Goal: Information Seeking & Learning: Learn about a topic

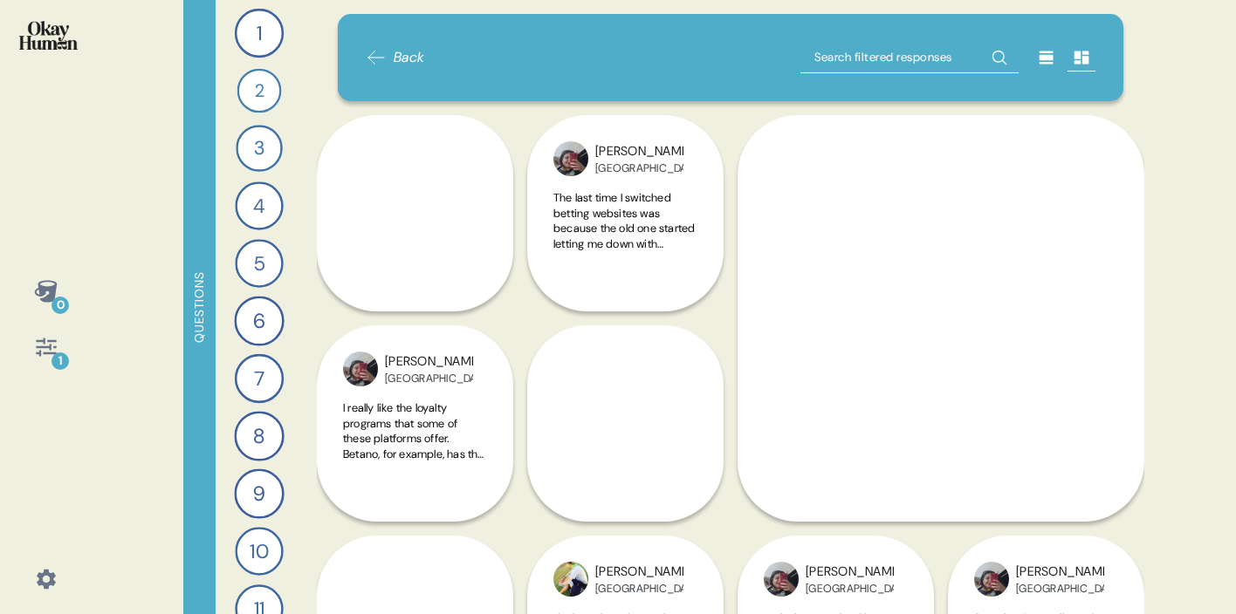
scroll to position [135, 0]
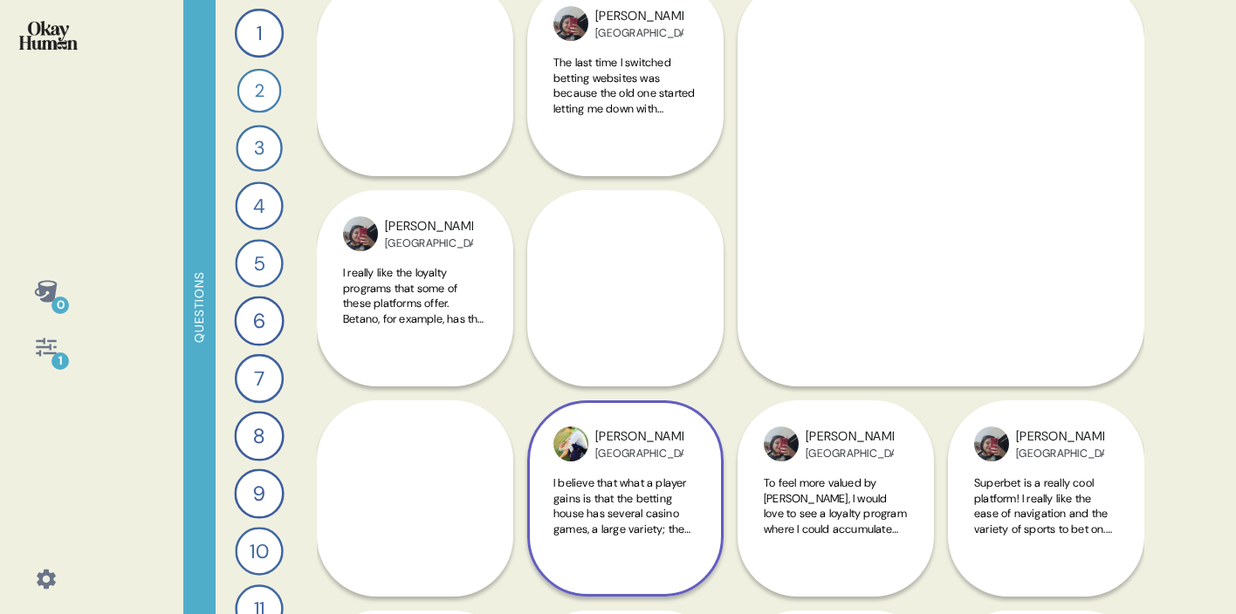
click at [623, 502] on span "I believe that what a player gains is that the betting house has several casino…" at bounding box center [623, 583] width 140 height 214
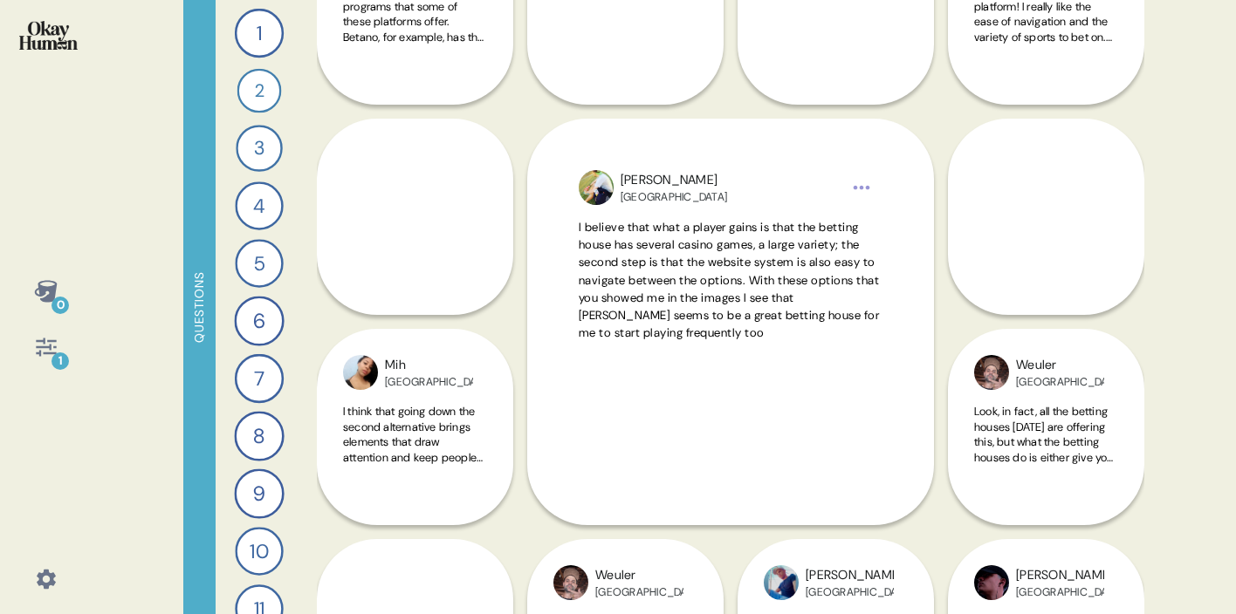
scroll to position [435, 0]
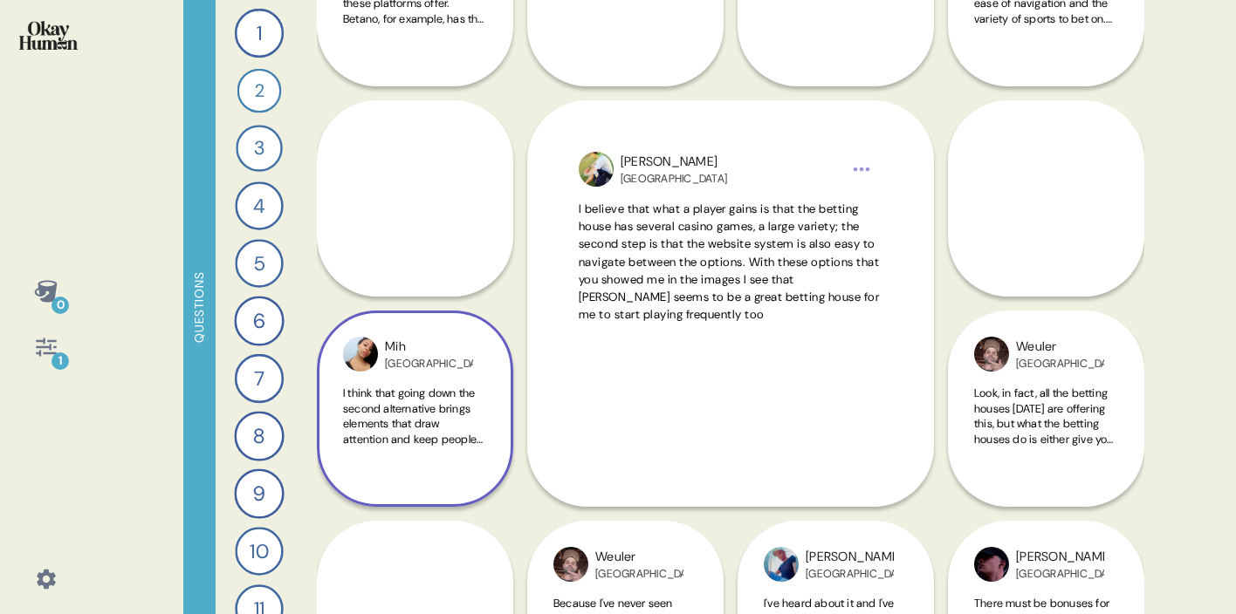
click at [418, 407] on span "I think that going down the second alternative brings elements that draw attent…" at bounding box center [414, 485] width 142 height 199
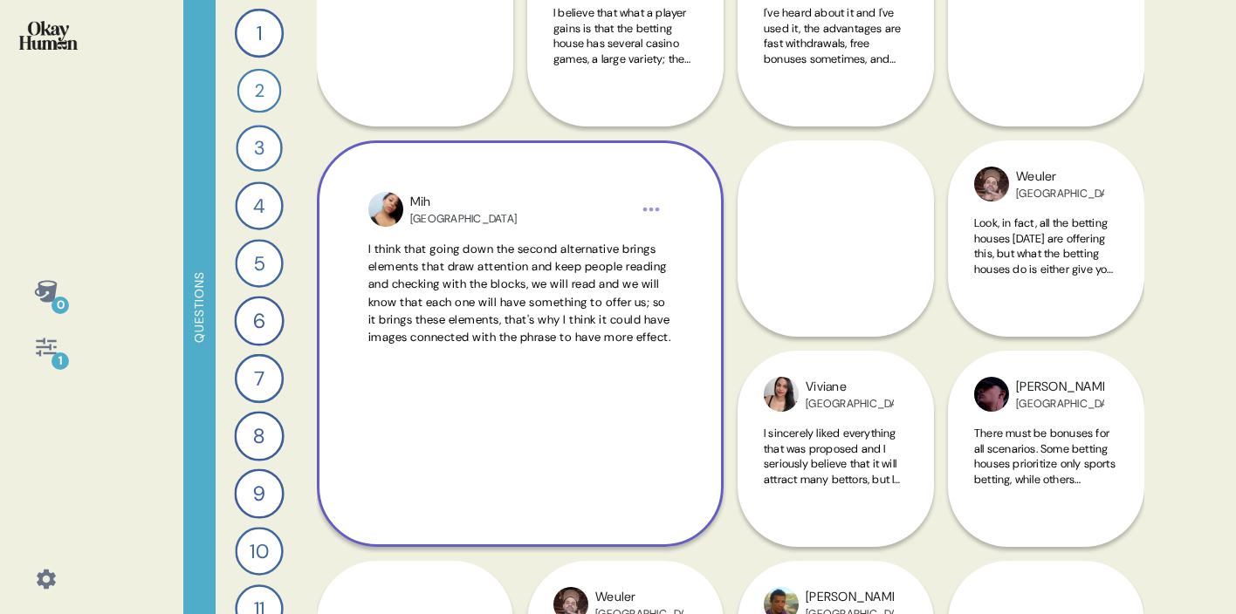
scroll to position [623, 0]
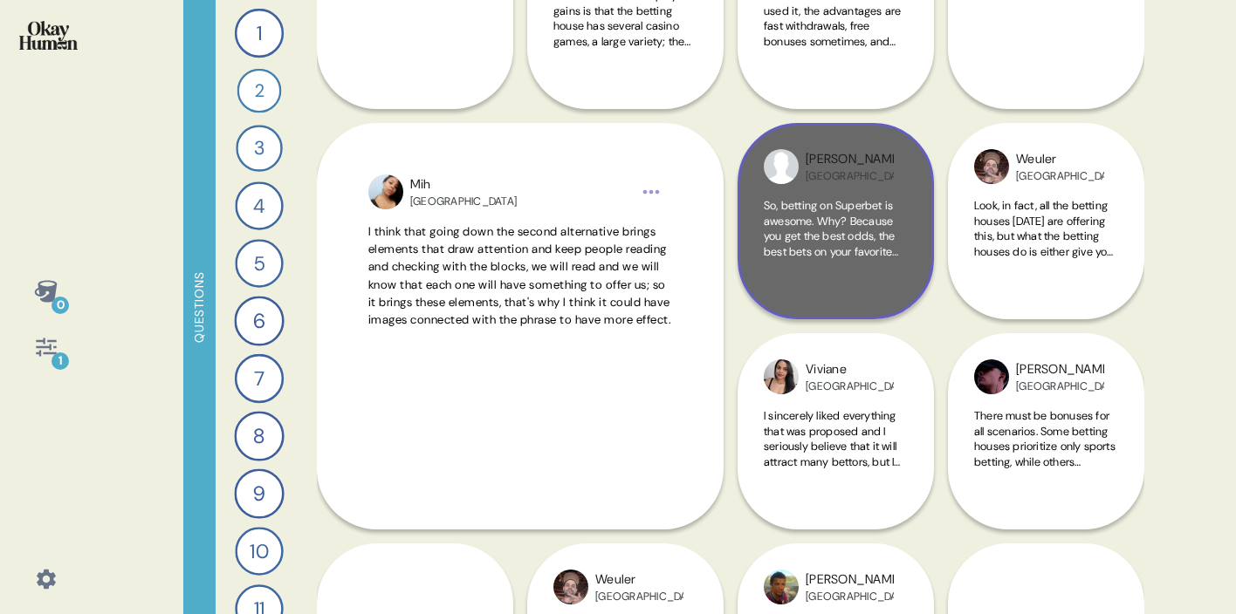
click at [827, 229] on span "So, betting on Superbet is awesome. Why? Because you get the best odds, the bes…" at bounding box center [835, 297] width 142 height 199
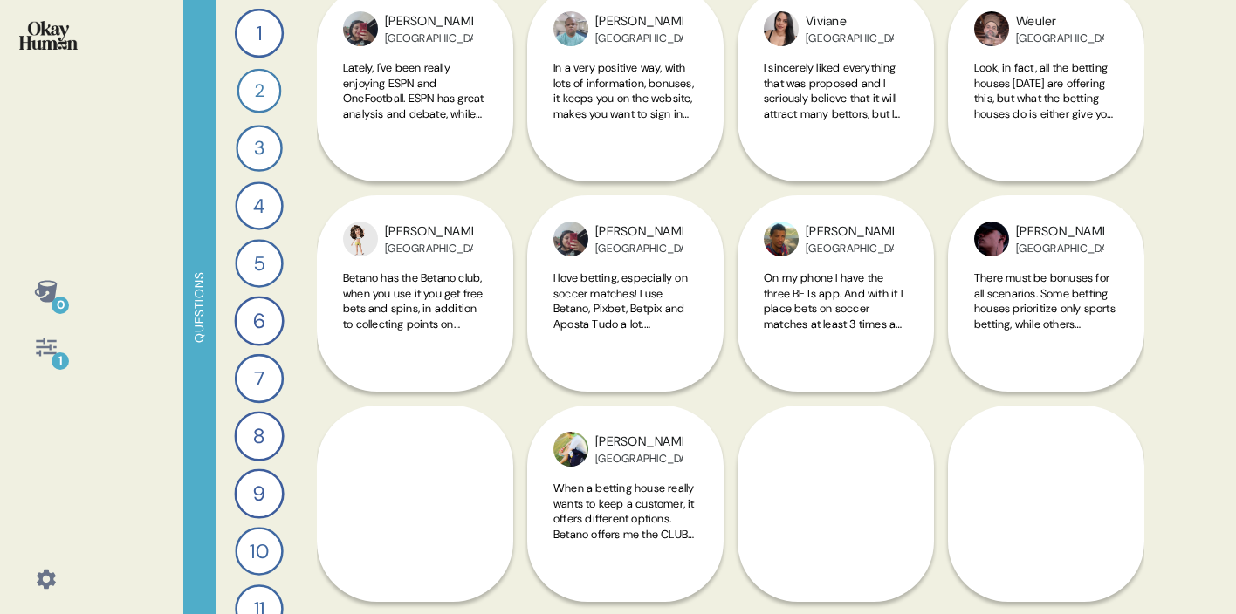
scroll to position [1227, 0]
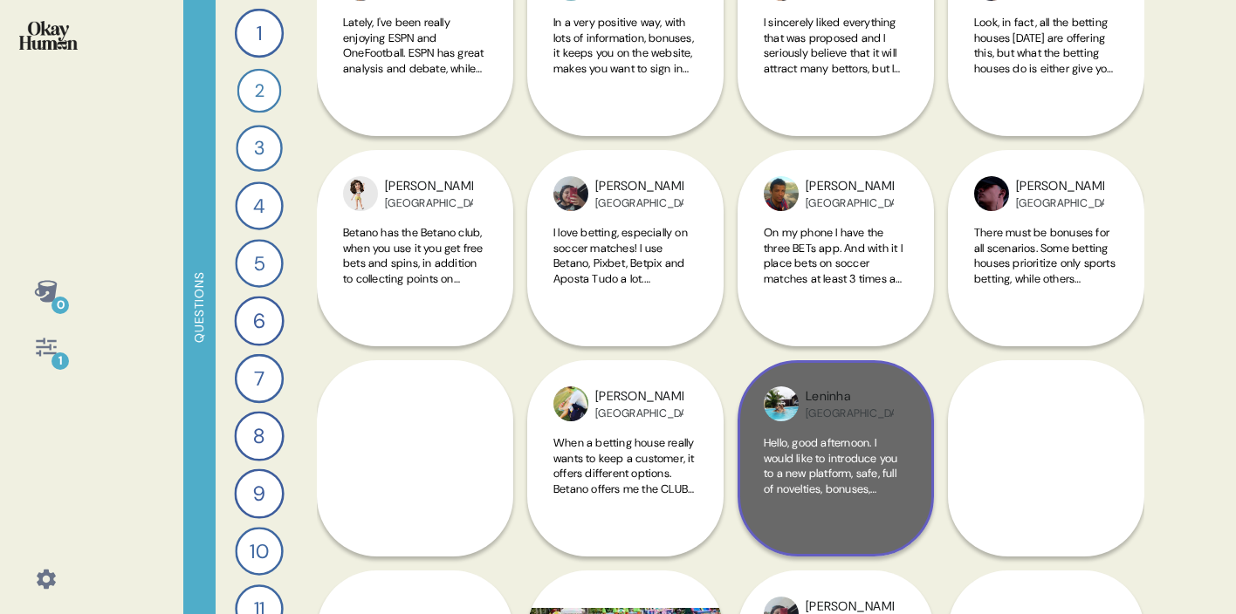
click at [840, 473] on span "Hello, good afternoon. I would like to introduce you to a new platform, safe, f…" at bounding box center [831, 511] width 134 height 153
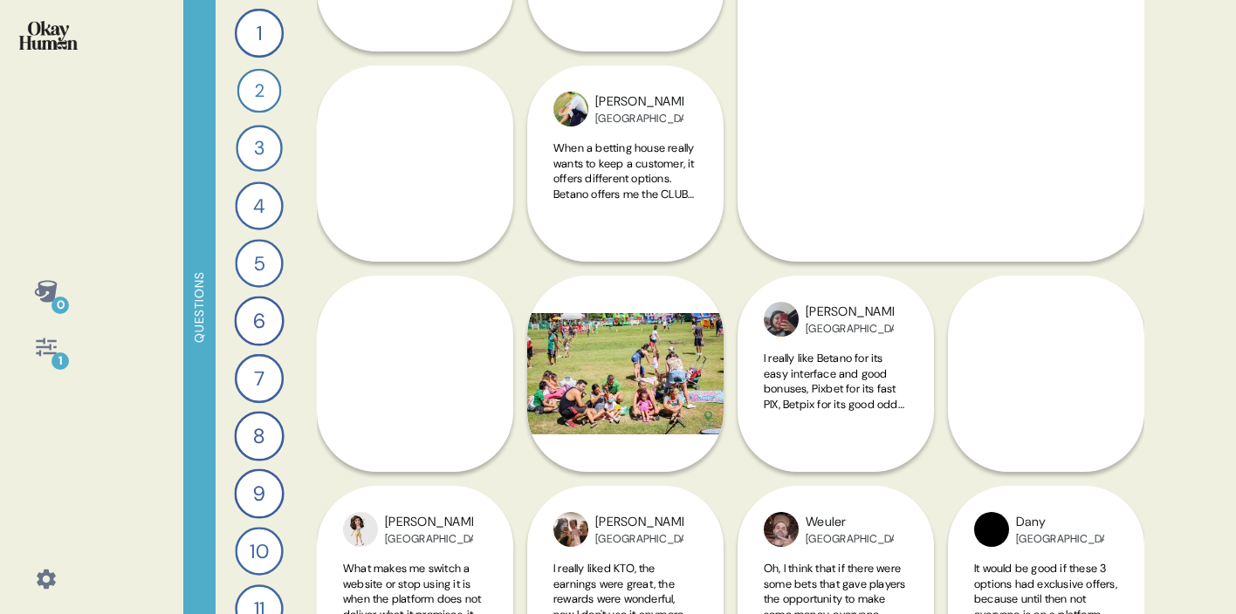
scroll to position [1523, 0]
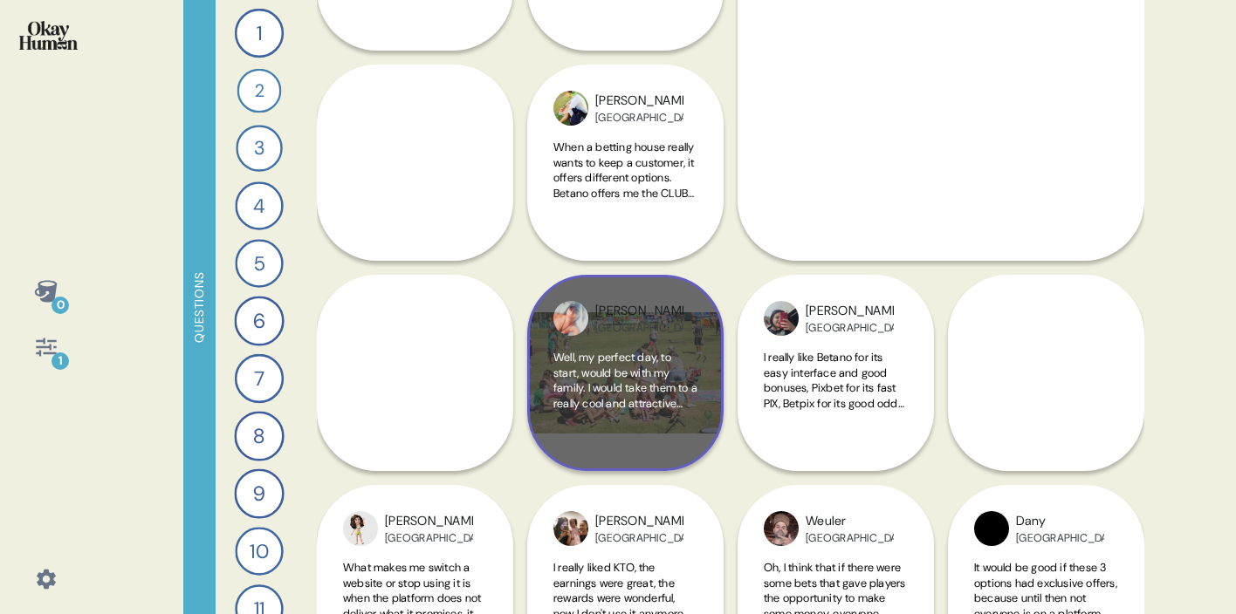
click at [629, 375] on span "Well, my perfect day, to start, would be with my family. I would take them to a…" at bounding box center [625, 418] width 144 height 137
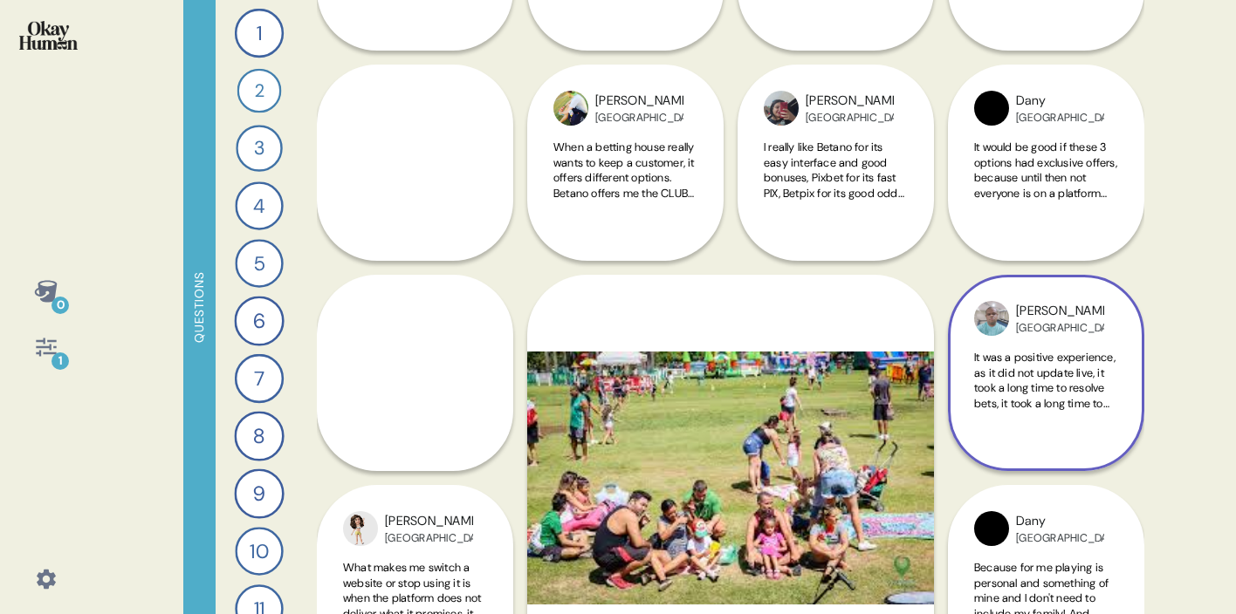
click at [1059, 383] on span "It was a positive experience, as it did not update live, it took a long time to…" at bounding box center [1045, 418] width 143 height 137
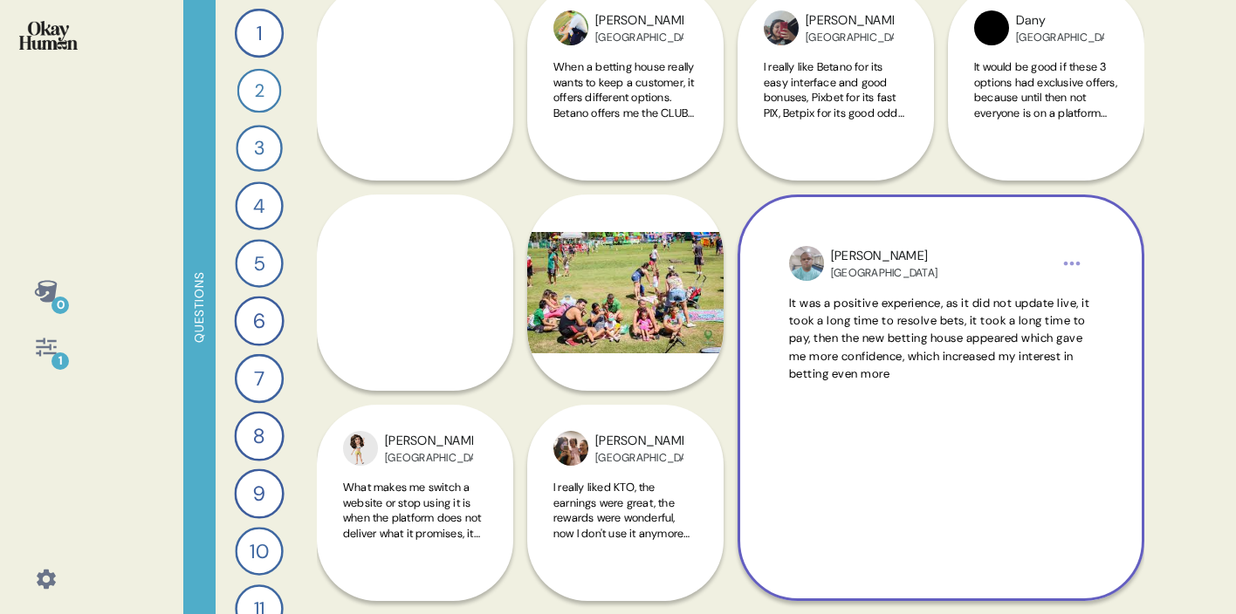
scroll to position [1613, 0]
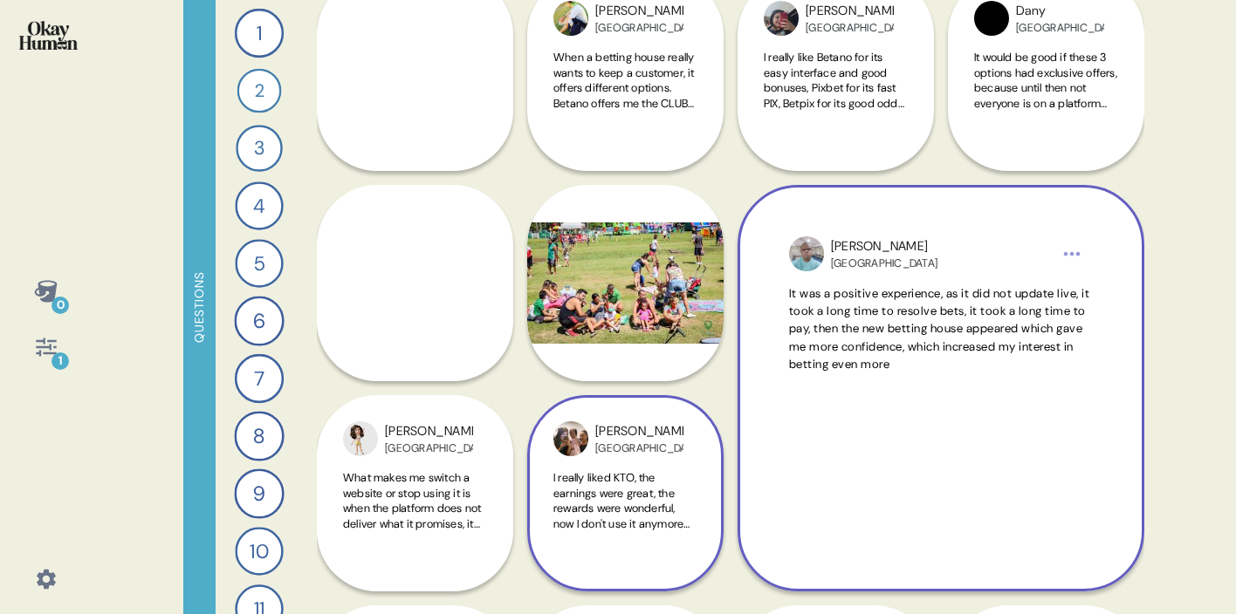
click at [610, 504] on span "I really liked KTO, the earnings were great, the rewards were wonderful, now I …" at bounding box center [621, 546] width 136 height 153
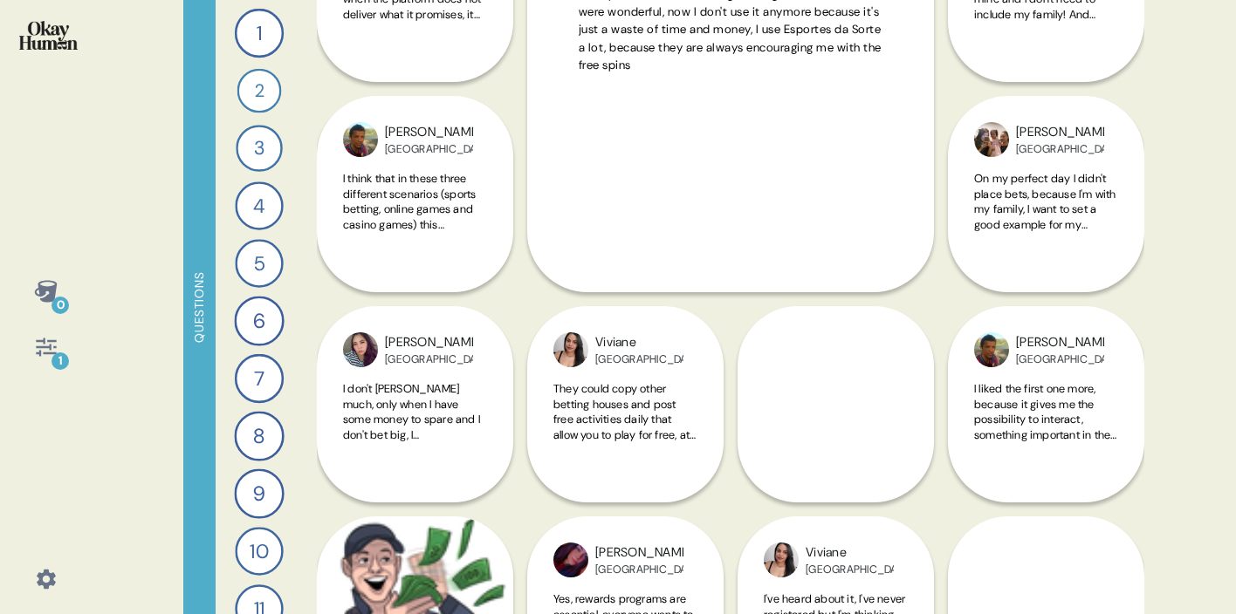
scroll to position [2161, 0]
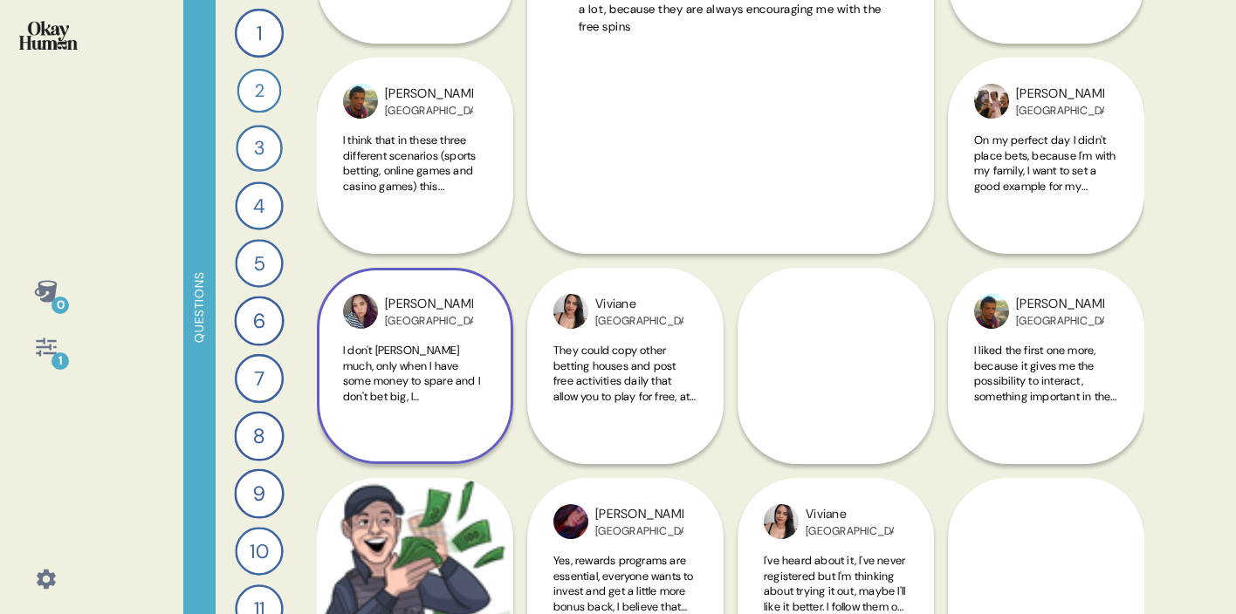
click at [421, 367] on span "I don't [PERSON_NAME] much, only when I have some money to spare and I don't be…" at bounding box center [413, 419] width 141 height 153
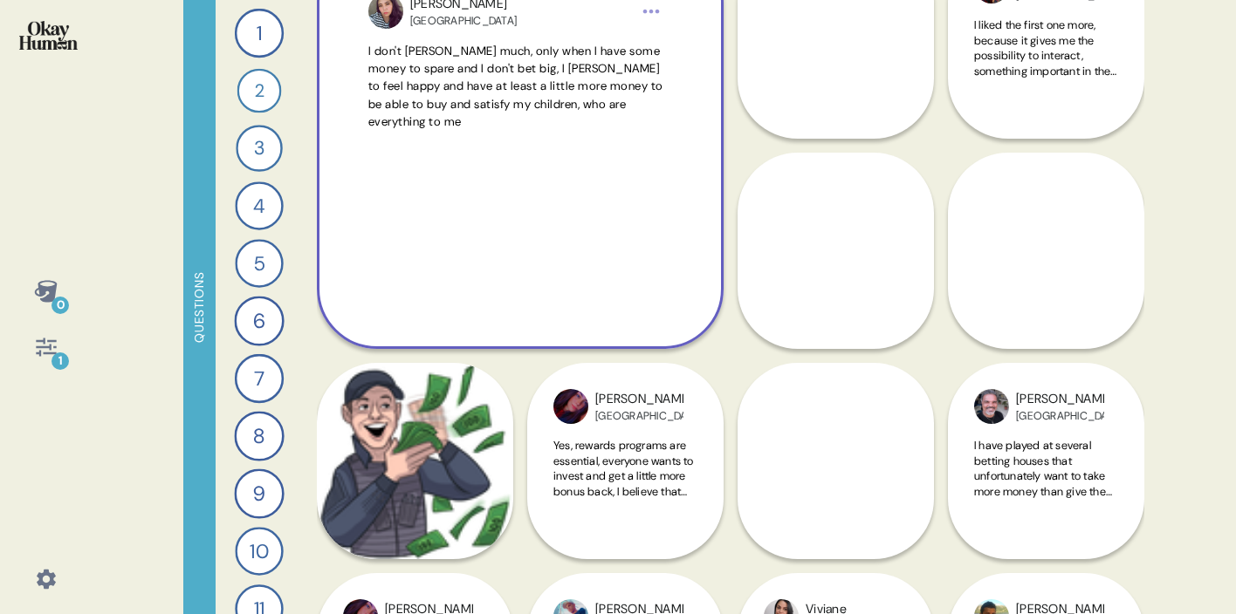
scroll to position [2525, 0]
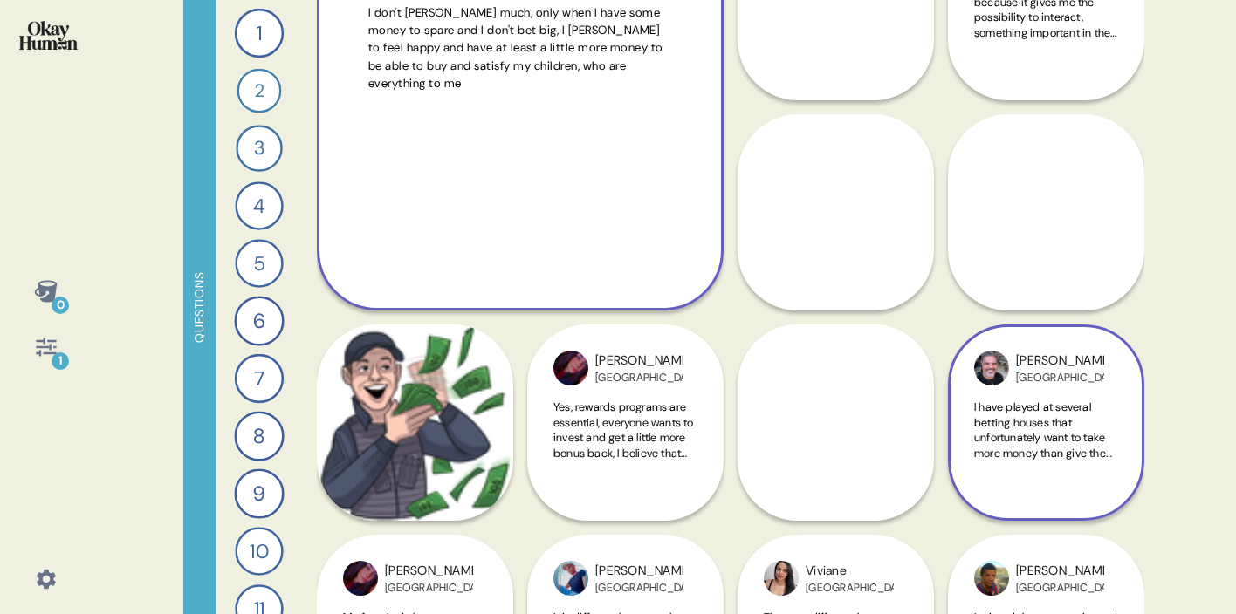
click at [1062, 428] on span "I have played at several betting houses that unfortunately want to take more mo…" at bounding box center [1043, 461] width 139 height 122
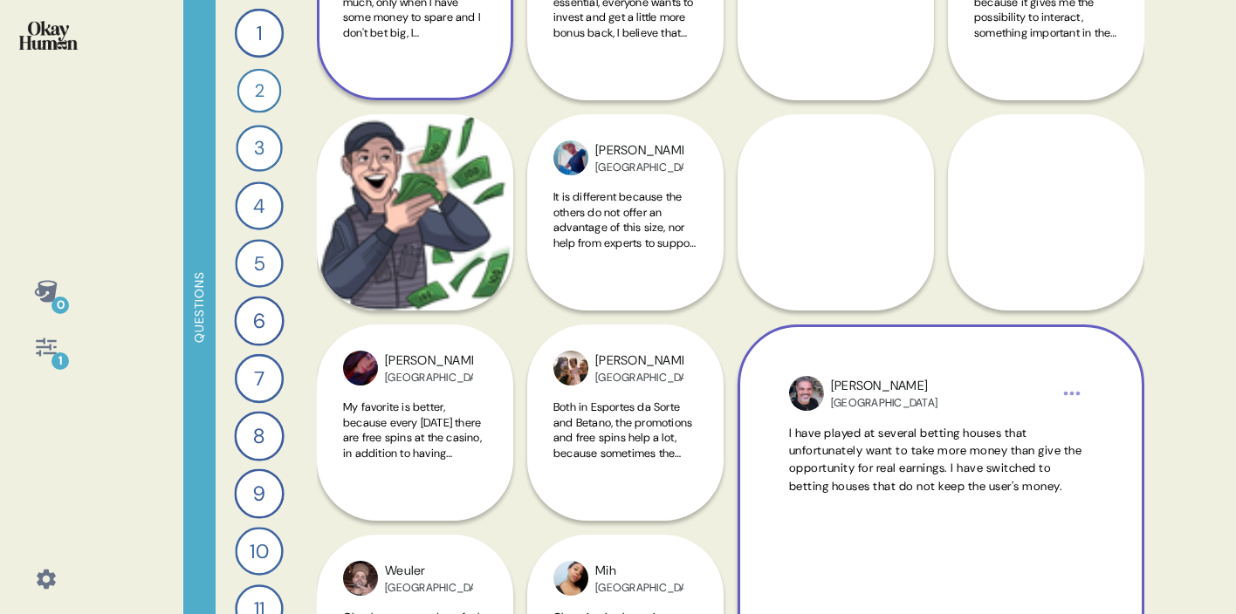
scroll to position [2571, 0]
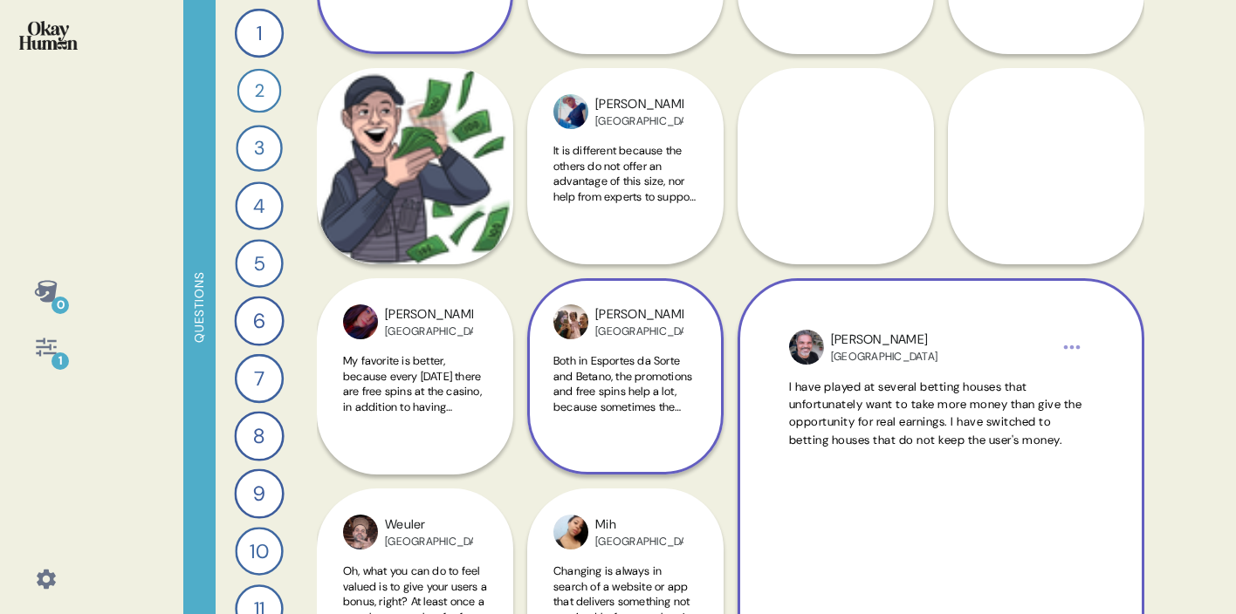
click at [644, 401] on span "Both in Esportes da Sorte and Betano, the promotions and free spins help a lot,…" at bounding box center [622, 421] width 139 height 137
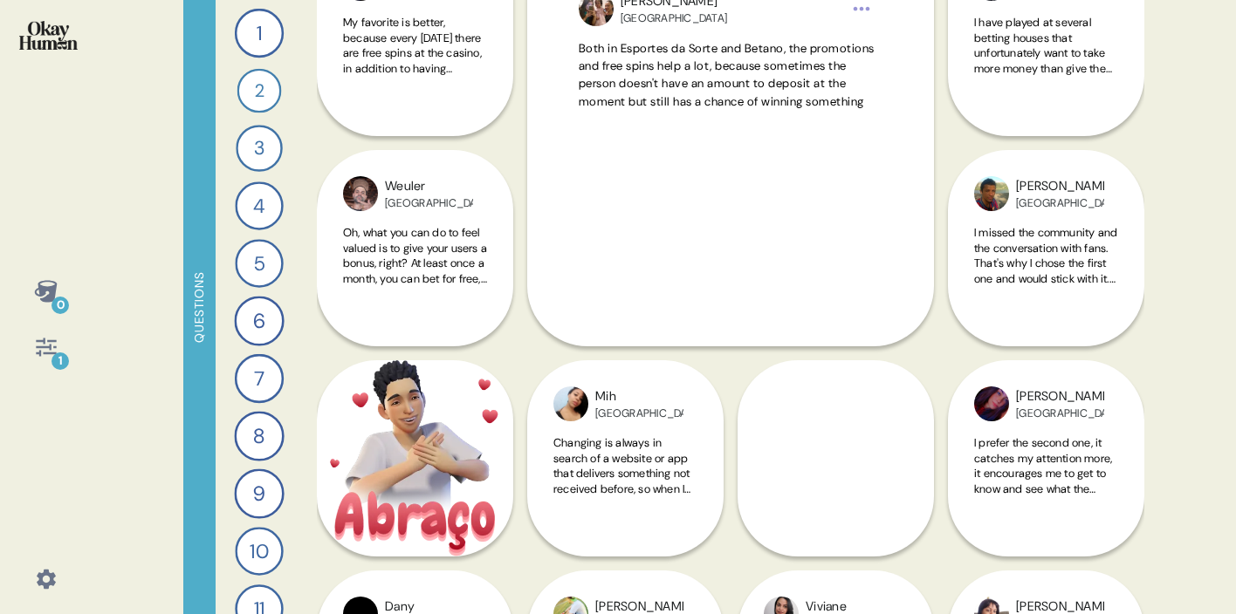
scroll to position [2912, 0]
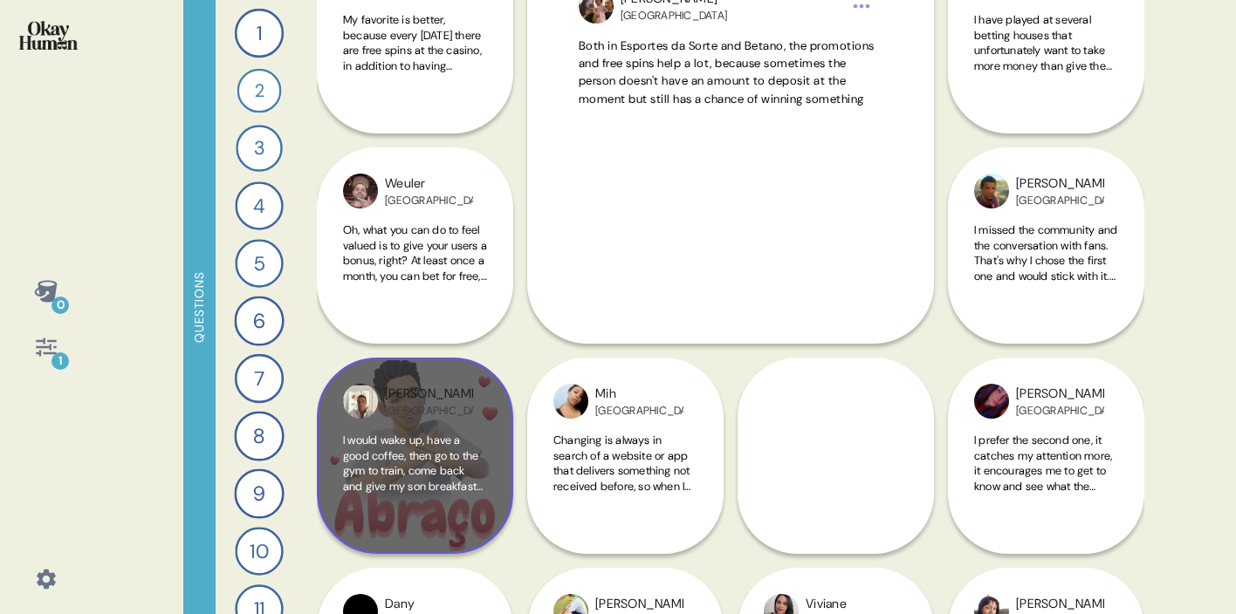
click at [390, 469] on span "I would wake up, have a good coffee, then go to the gym to train, come back and…" at bounding box center [414, 494] width 142 height 122
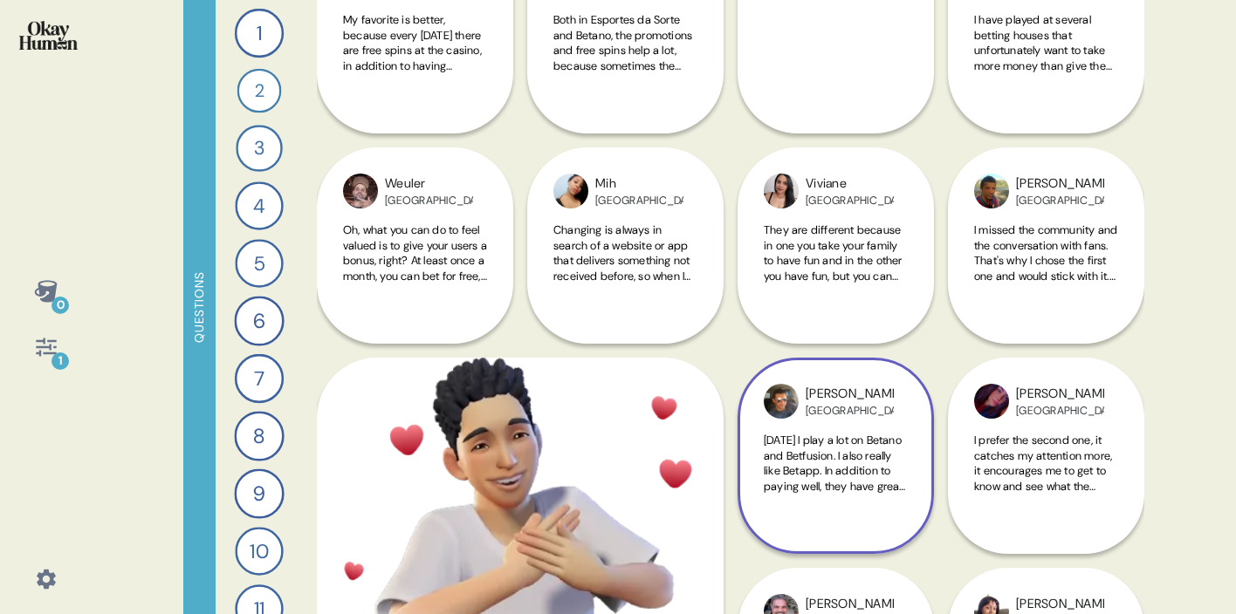
click at [851, 449] on span "[DATE] I play a lot on Betano and Betfusion. I also really like Betapp. In addi…" at bounding box center [834, 486] width 141 height 106
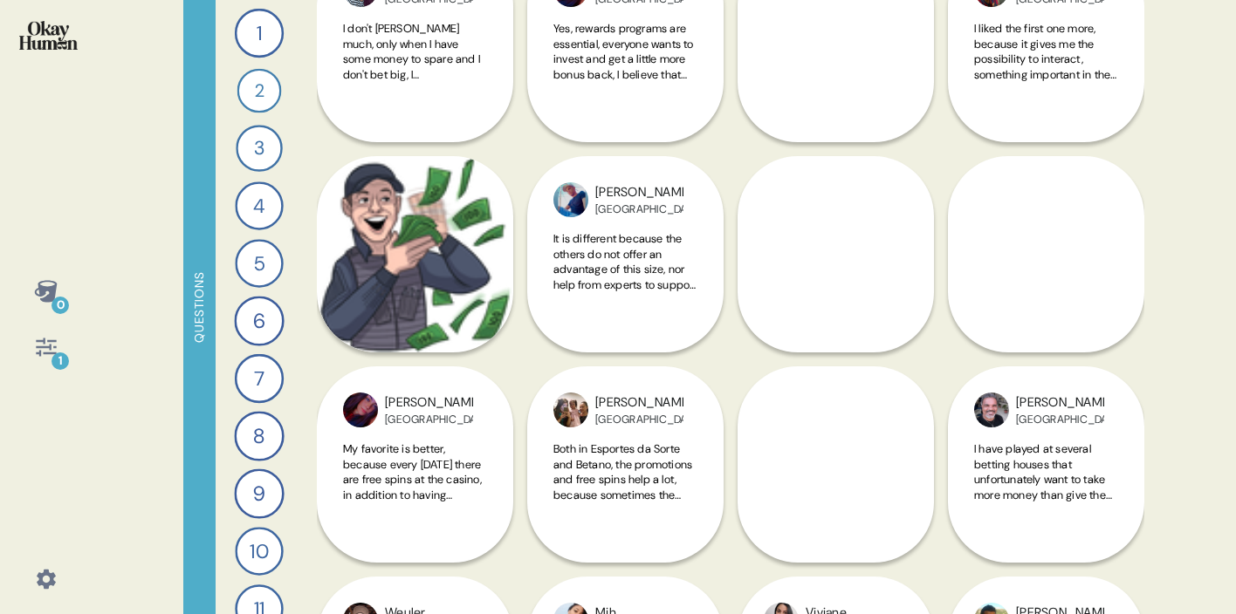
scroll to position [2482, 0]
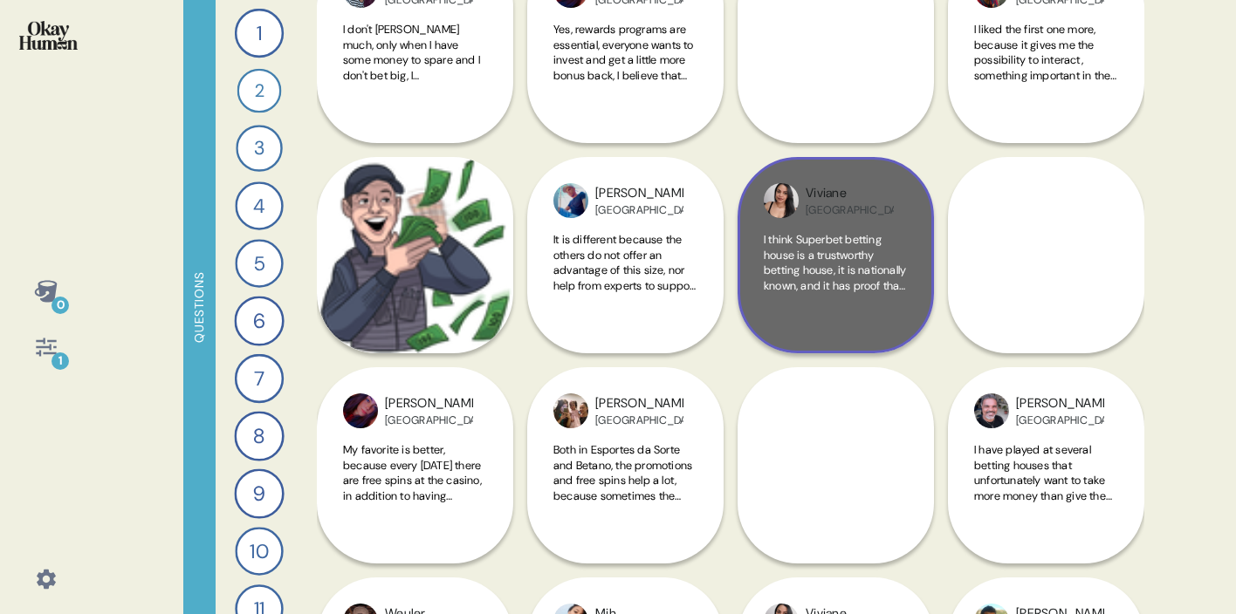
click at [828, 256] on span "I think Superbet betting house is a trustworthy betting house, it is nationally…" at bounding box center [835, 293] width 142 height 122
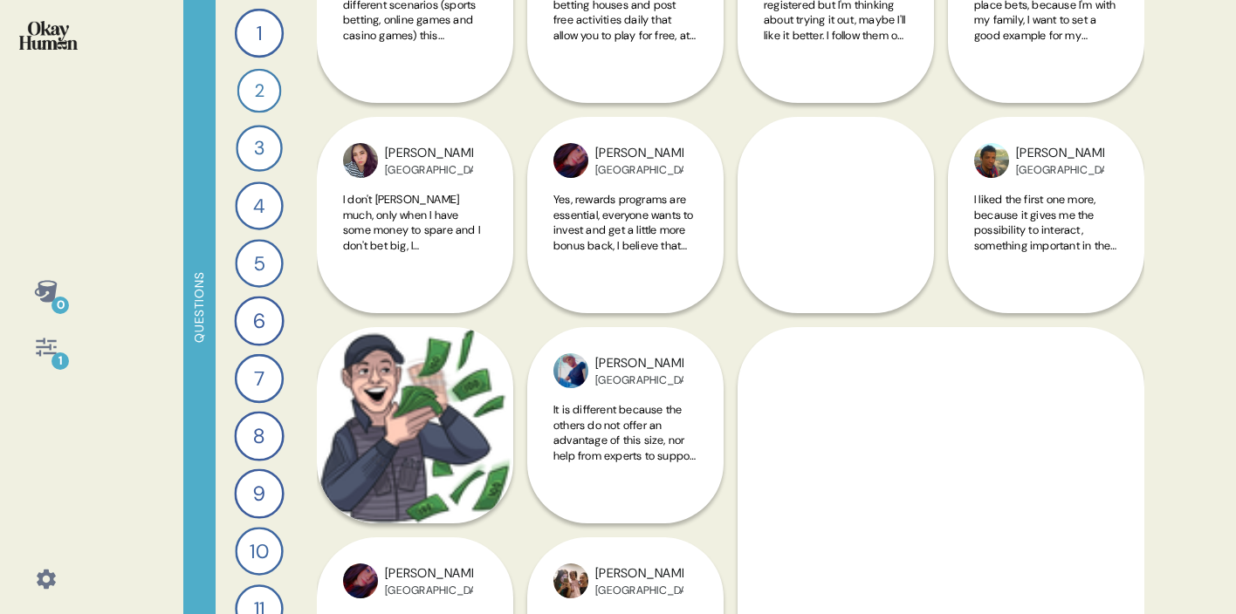
scroll to position [2310, 0]
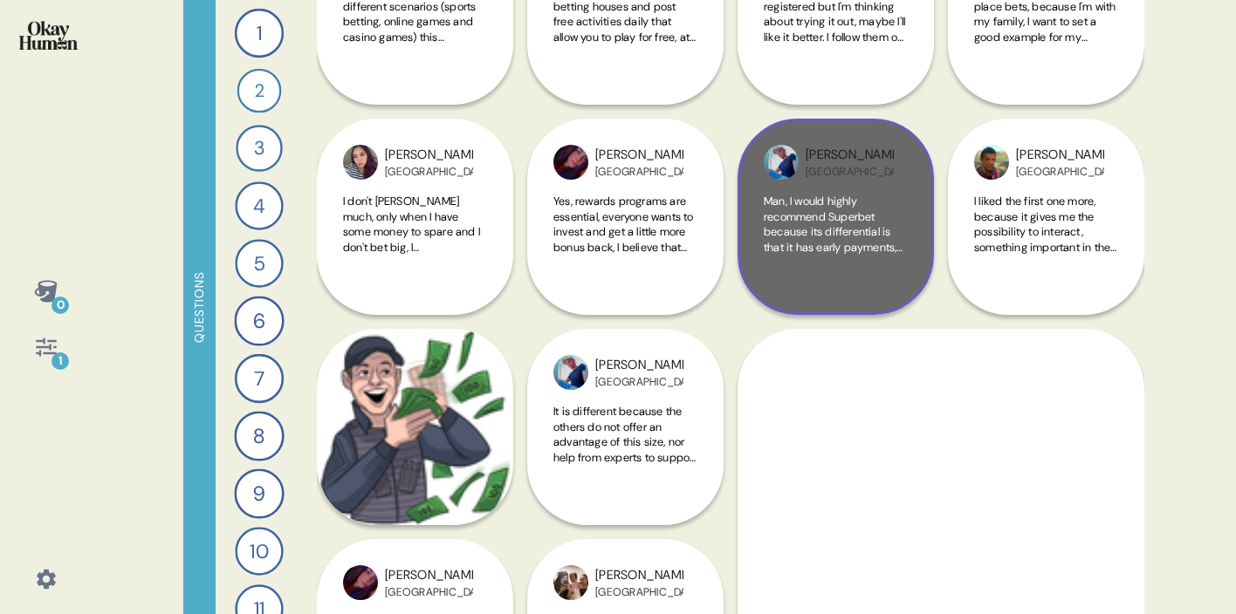
click at [837, 243] on span "Man, I would highly recommend Superbet because its differential is that it has …" at bounding box center [835, 255] width 142 height 122
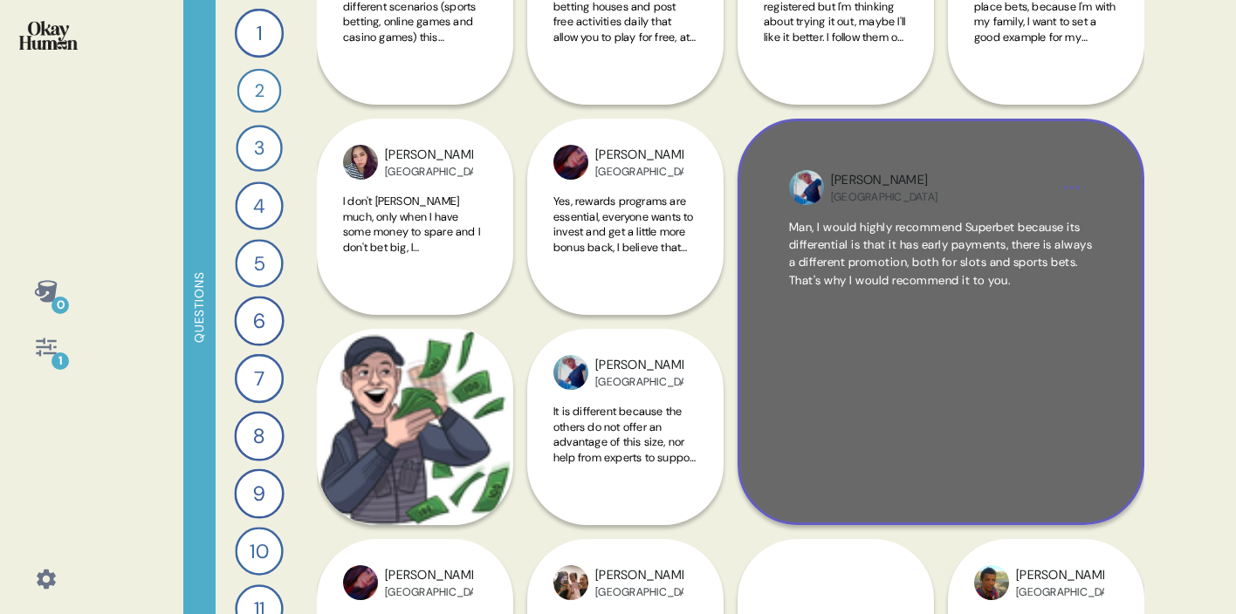
click at [867, 352] on div "Man, I would highly recommend Superbet because its differential is that it has …" at bounding box center [941, 346] width 304 height 255
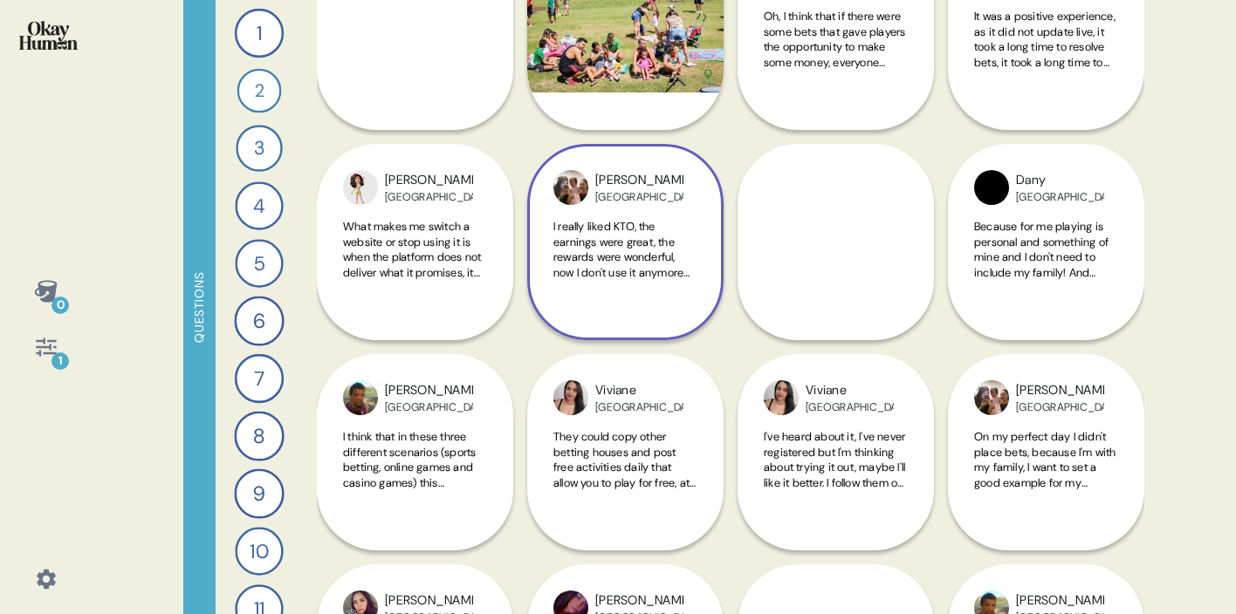
scroll to position [1862, 0]
